Goal: Find specific page/section: Find specific page/section

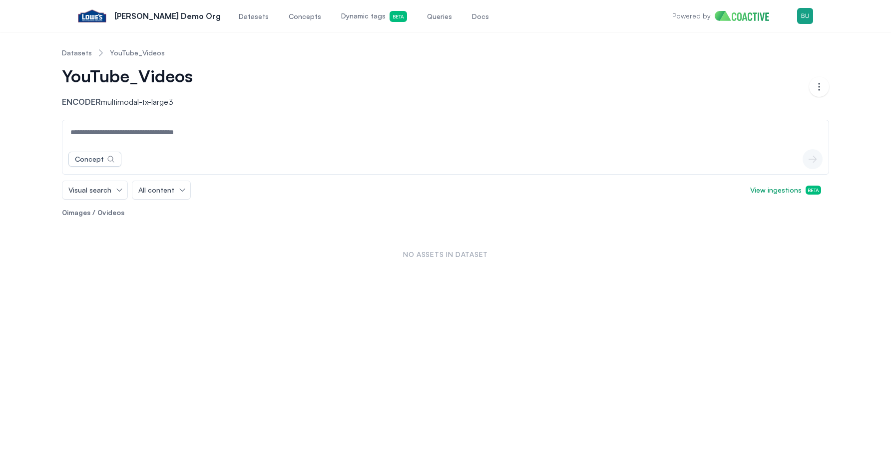
click at [267, 78] on div "YouTube_Videos Encoder multimodal-tx-large3" at bounding box center [435, 87] width 747 height 42
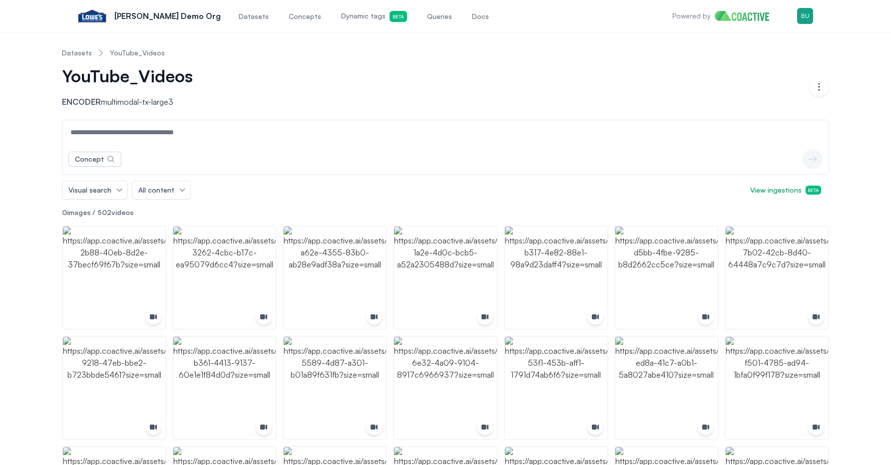
click at [83, 57] on link "Datasets" at bounding box center [77, 53] width 30 height 10
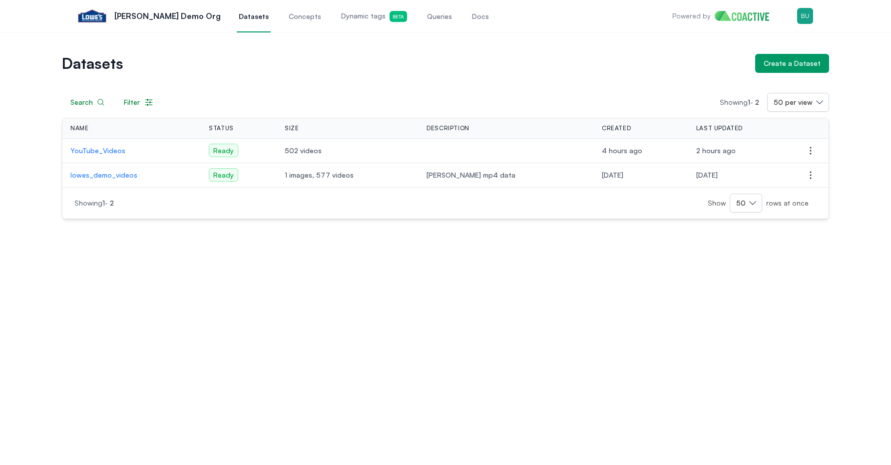
click at [98, 149] on p "YouTube_Videos" at bounding box center [131, 151] width 122 height 10
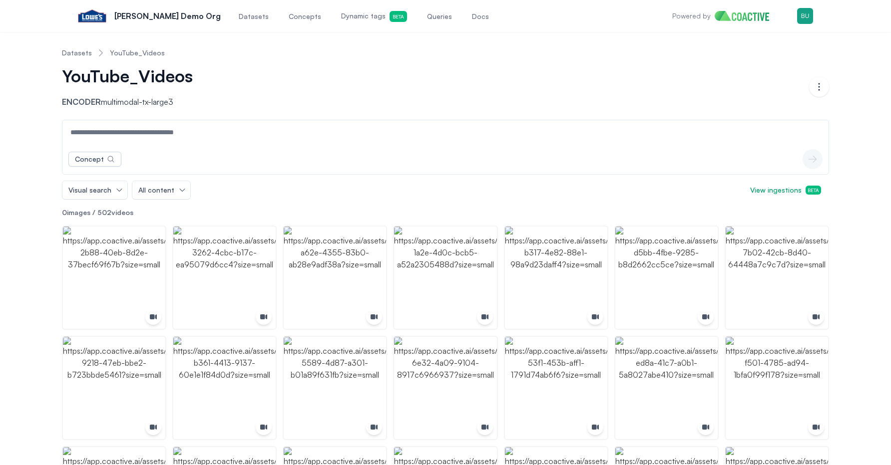
click at [138, 48] on link "YouTube_Videos" at bounding box center [137, 53] width 55 height 10
click at [140, 53] on link "YouTube_Videos" at bounding box center [137, 53] width 55 height 10
click at [144, 54] on link "YouTube_Videos" at bounding box center [137, 53] width 55 height 10
click at [146, 54] on link "YouTube_Videos" at bounding box center [137, 53] width 55 height 10
click at [146, 53] on link "YouTube_Videos" at bounding box center [137, 53] width 55 height 10
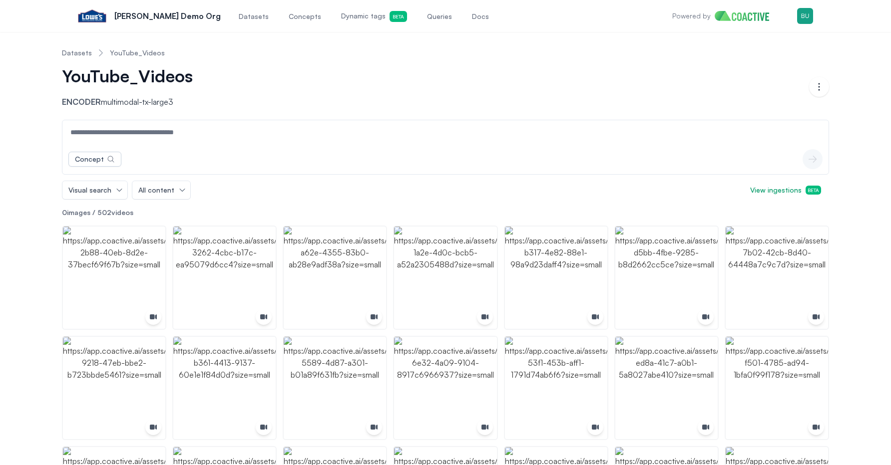
click at [146, 53] on link "YouTube_Videos" at bounding box center [137, 53] width 55 height 10
